Goal: Download file/media

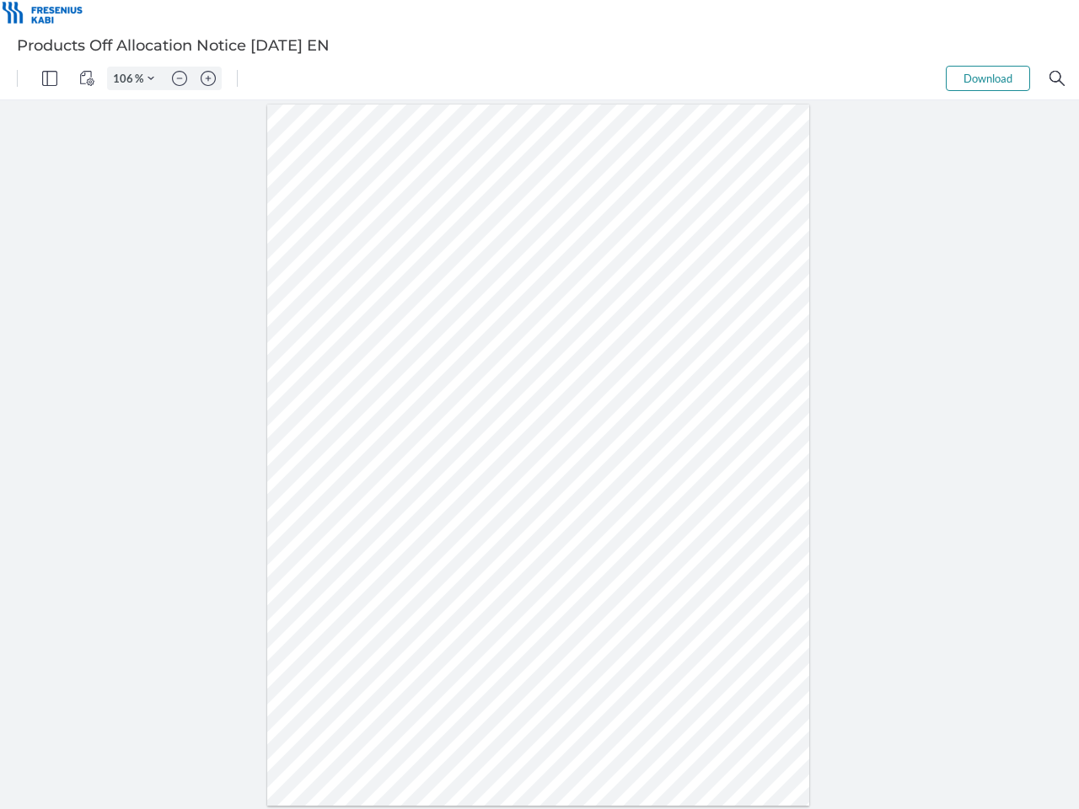
click at [50, 78] on img "Panel" at bounding box center [49, 78] width 15 height 15
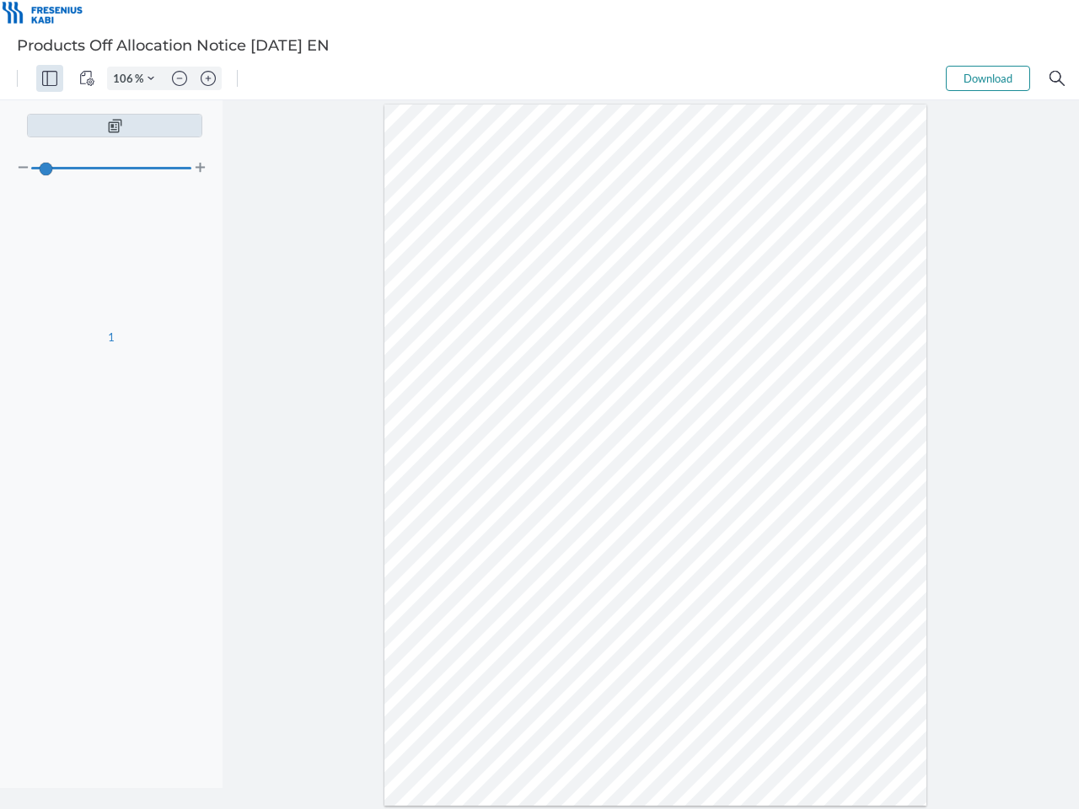
click at [87, 78] on img "View Controls" at bounding box center [86, 78] width 15 height 15
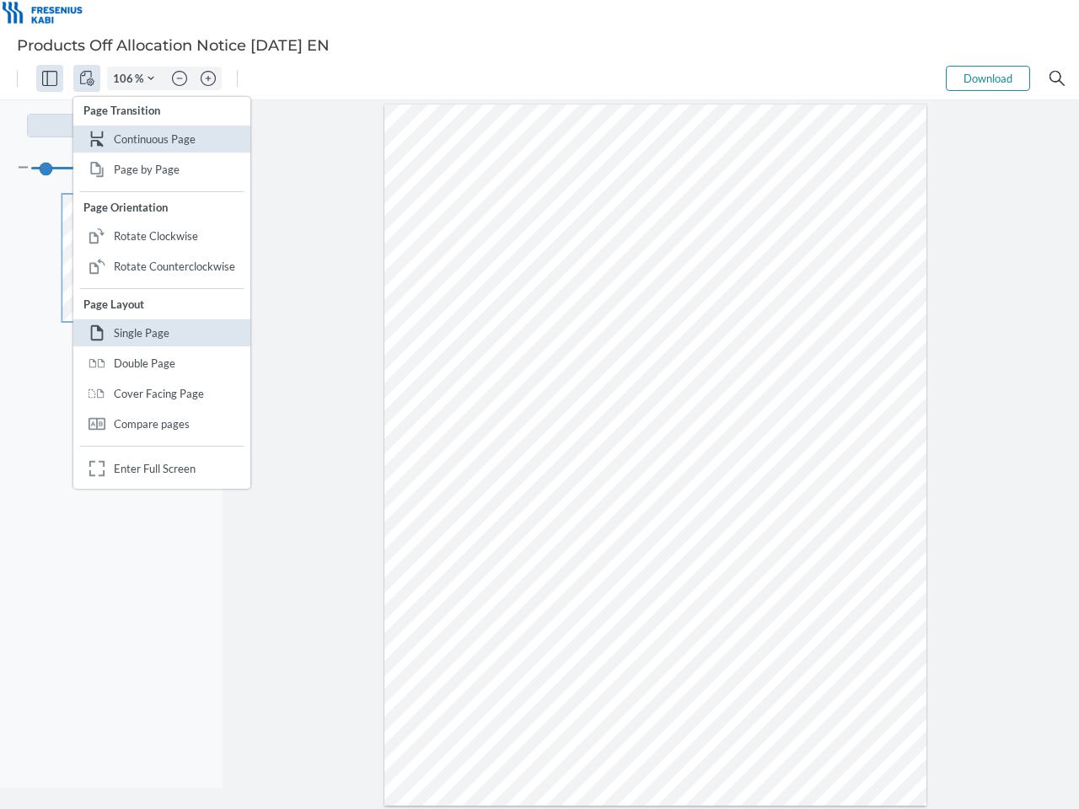
click at [126, 78] on input "106" at bounding box center [121, 78] width 27 height 15
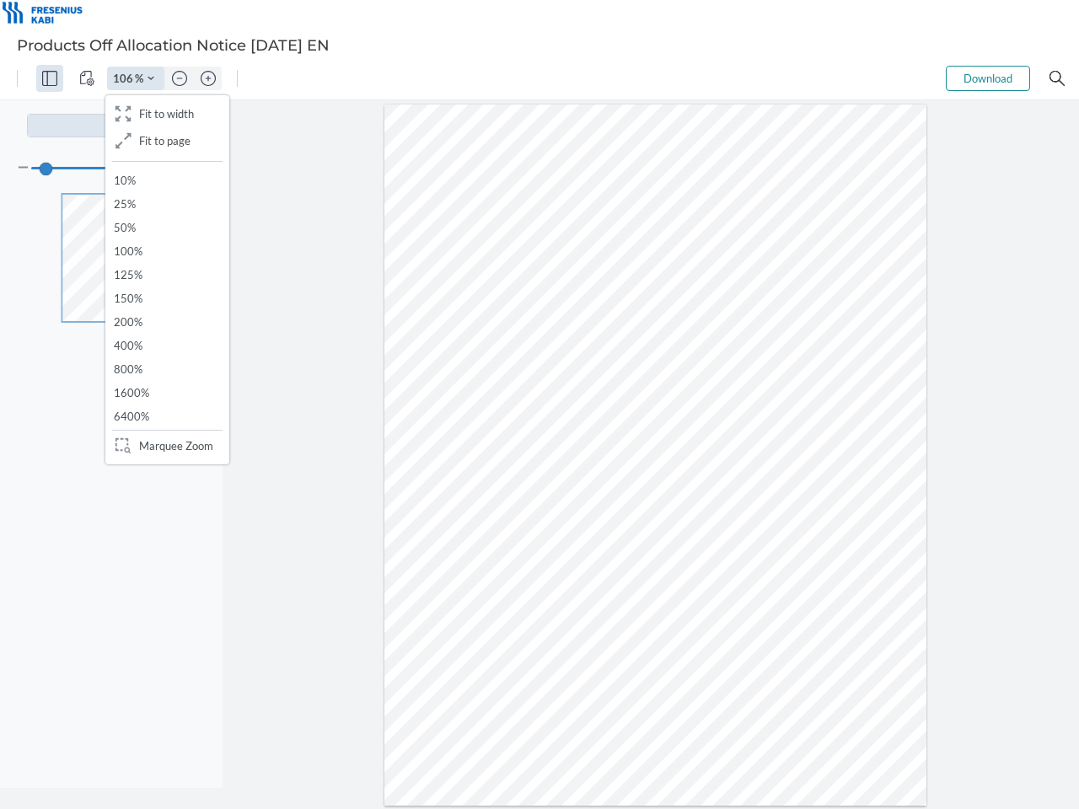
click at [151, 78] on img "Zoom Controls" at bounding box center [150, 78] width 7 height 7
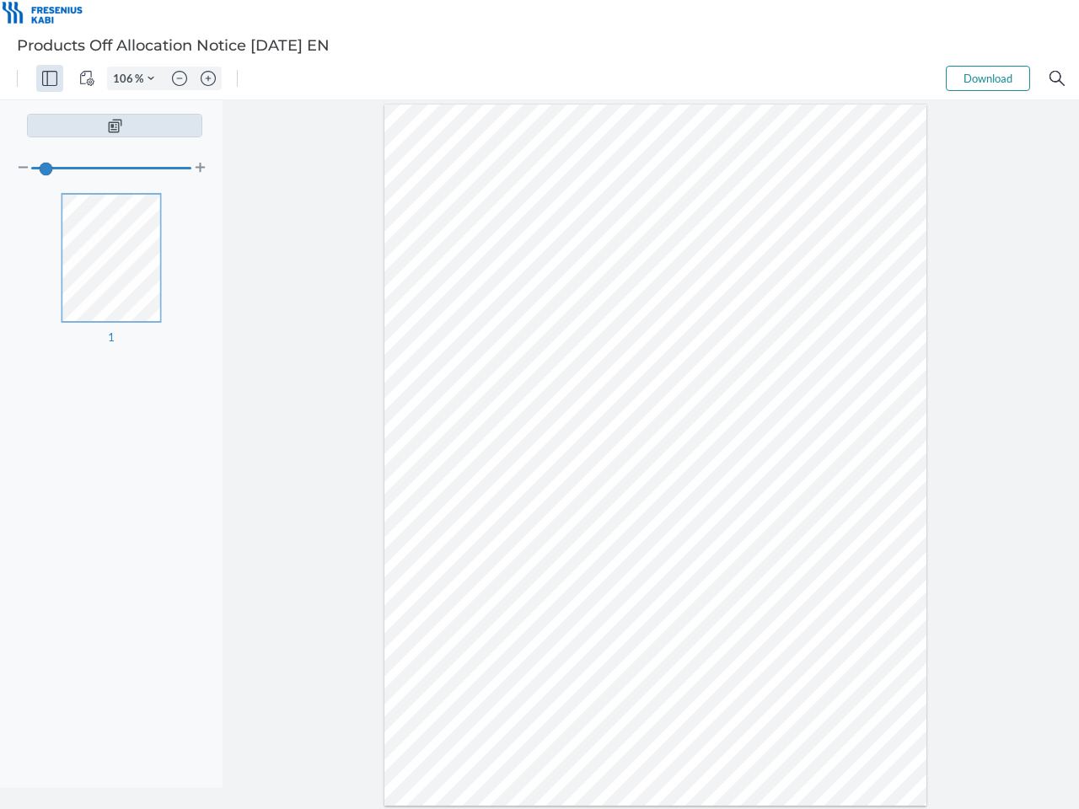
click at [179, 78] on img "Zoom out" at bounding box center [179, 78] width 15 height 15
click at [208, 78] on img "Zoom in" at bounding box center [208, 78] width 15 height 15
type input "106"
click at [988, 78] on button "Download" at bounding box center [987, 78] width 84 height 25
click at [1057, 78] on img "Search" at bounding box center [1056, 78] width 15 height 15
